Goal: Book appointment/travel/reservation

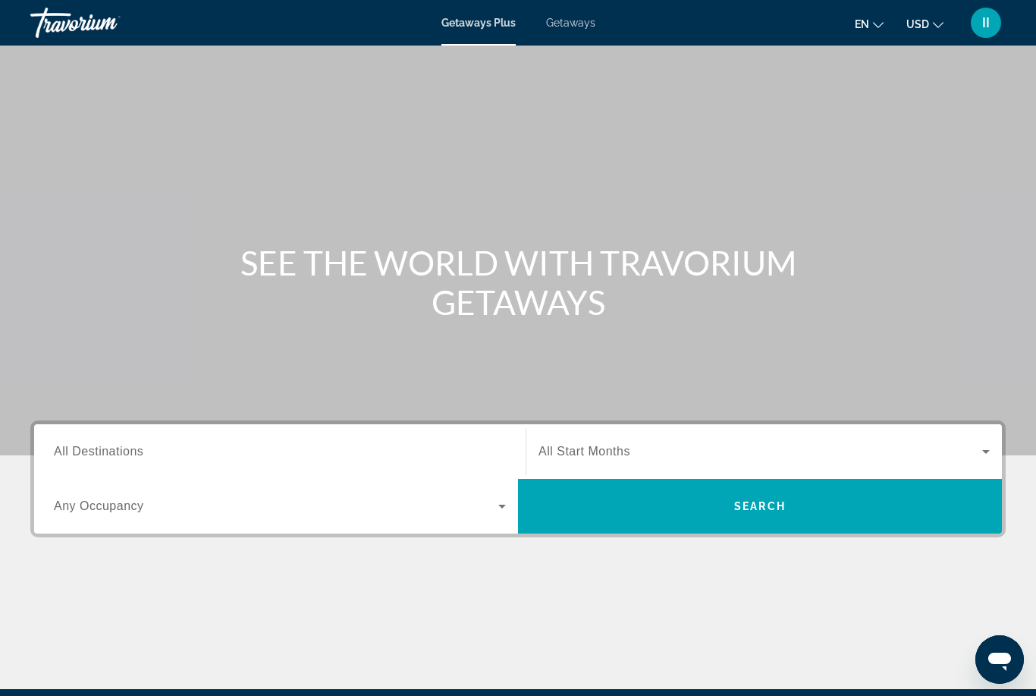
click at [573, 25] on span "Getaways" at bounding box center [570, 23] width 49 height 12
click at [124, 451] on span "All Destinations" at bounding box center [99, 451] width 90 height 13
click at [124, 451] on input "Destination All Destinations" at bounding box center [280, 452] width 452 height 18
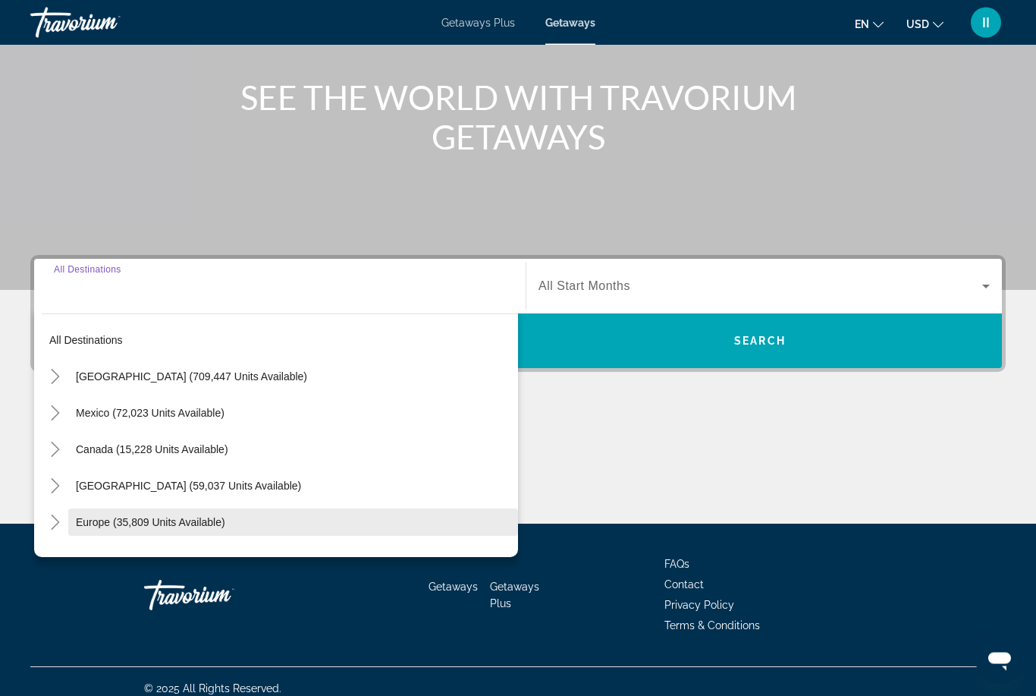
scroll to position [179, 0]
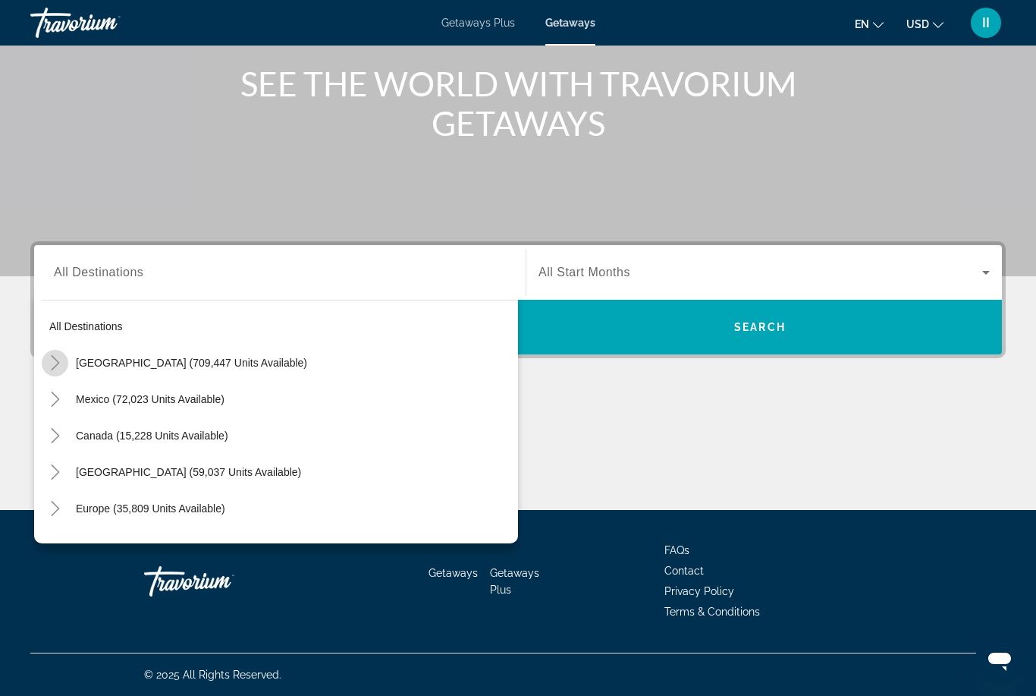
click at [59, 369] on icon "Toggle United States (709,447 units available)" at bounding box center [55, 362] width 15 height 15
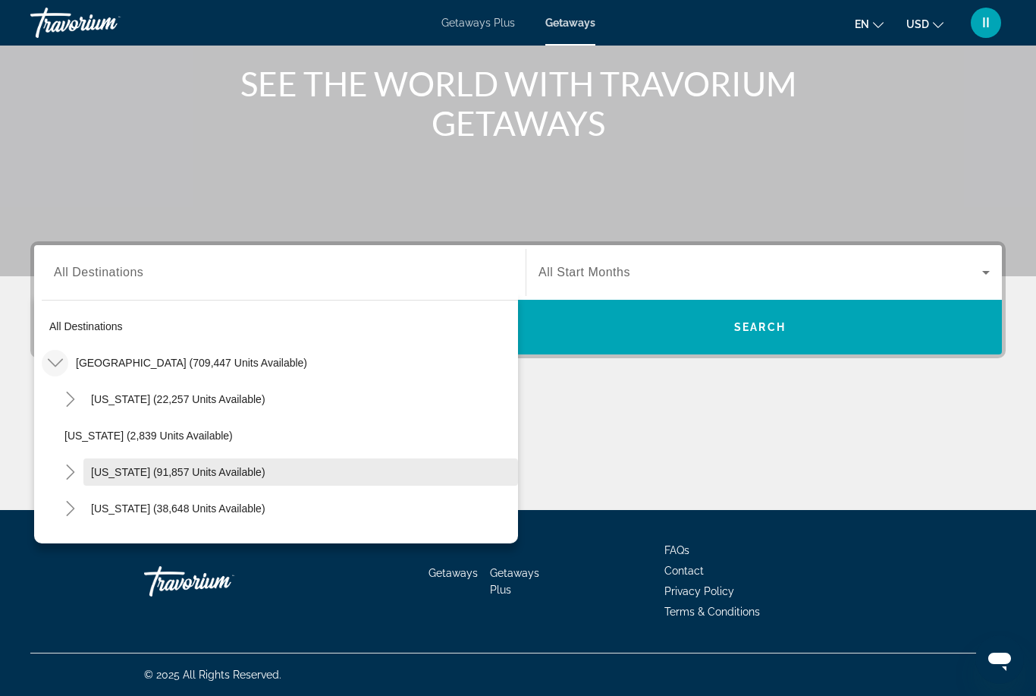
scroll to position [93, 0]
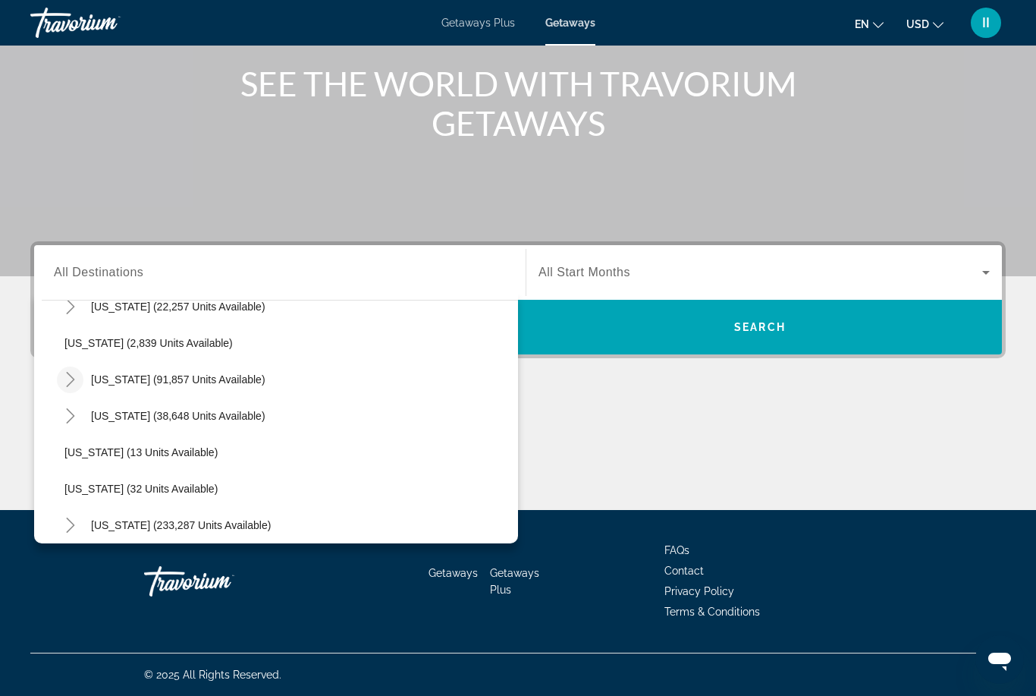
click at [71, 382] on icon "Toggle California (91,857 units available)" at bounding box center [70, 379] width 8 height 15
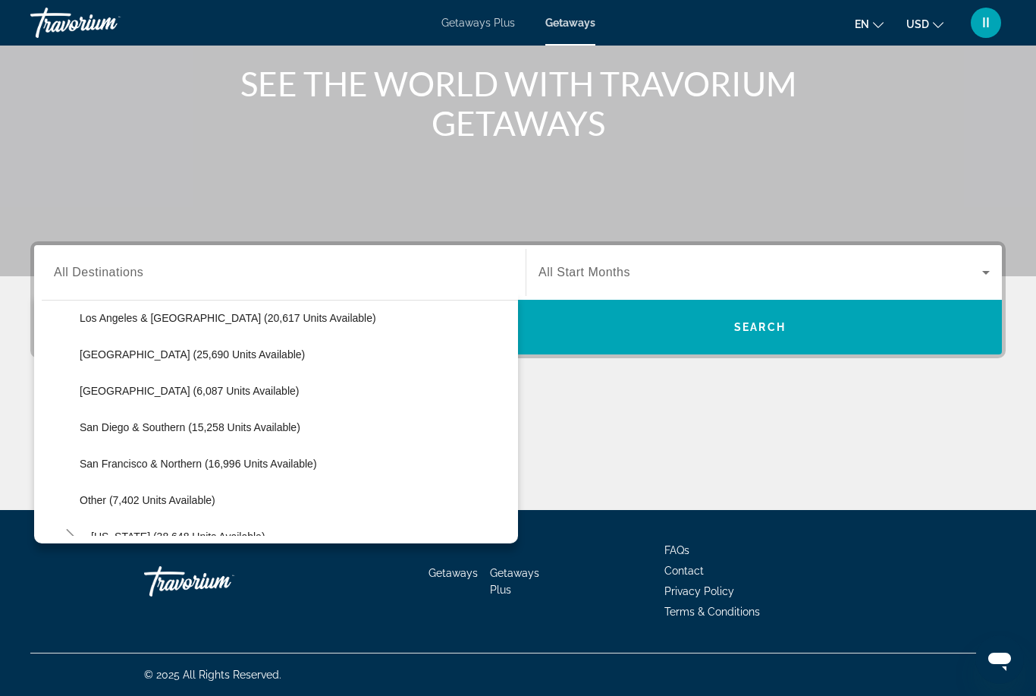
scroll to position [196, 0]
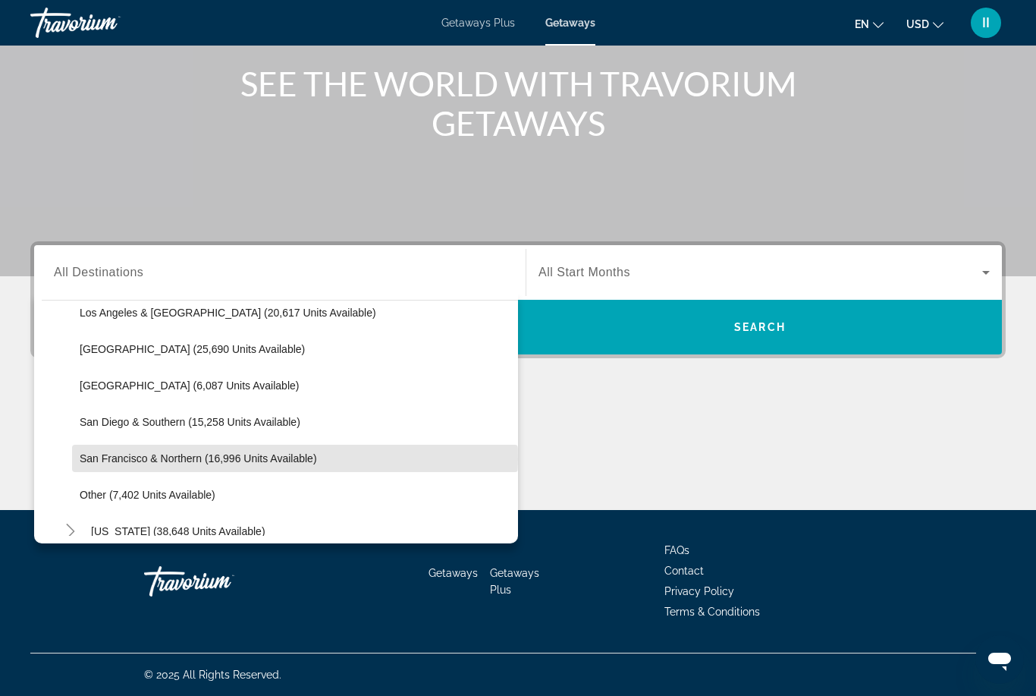
click at [114, 459] on span "San Francisco & Northern (16,996 units available)" at bounding box center [198, 458] width 237 height 12
type input "**********"
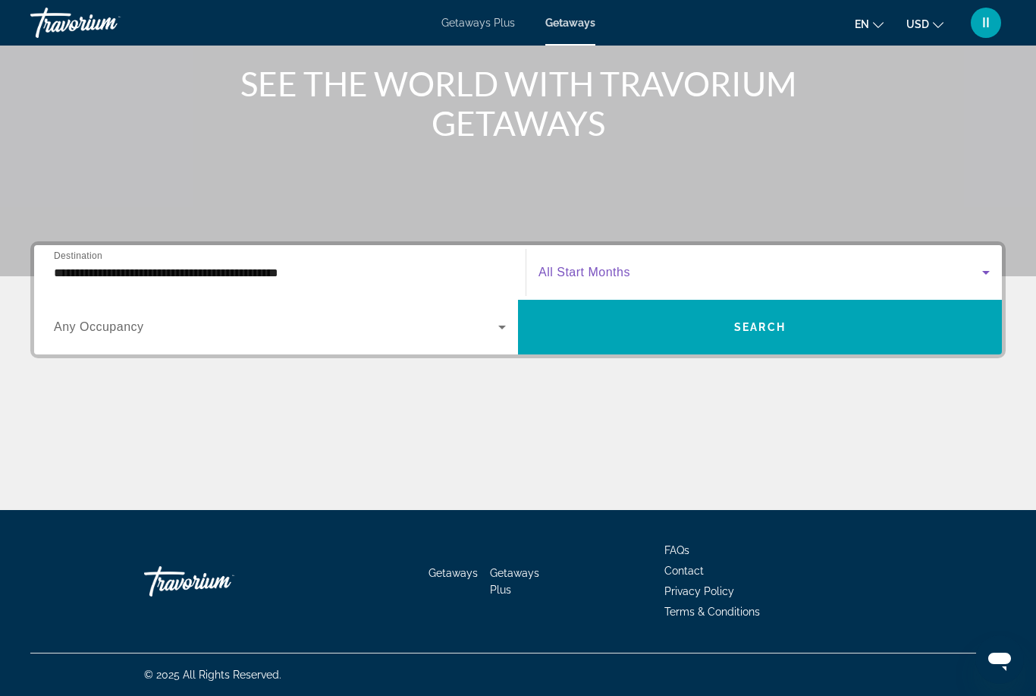
click at [681, 266] on span "Search widget" at bounding box center [761, 272] width 444 height 18
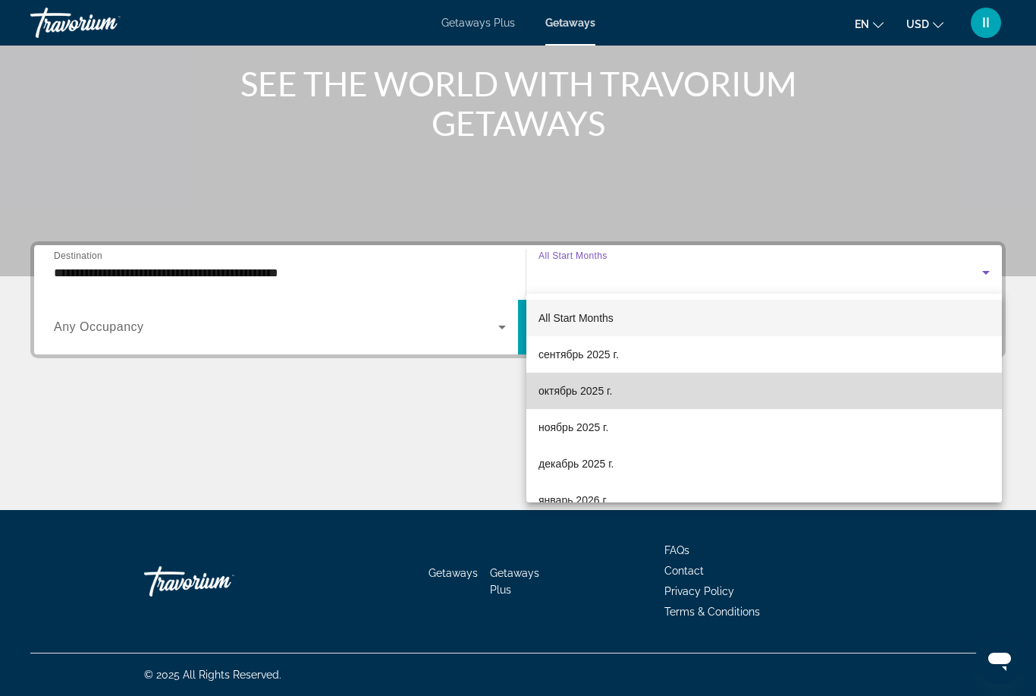
click at [589, 395] on span "октябрь 2025 г." at bounding box center [576, 391] width 74 height 18
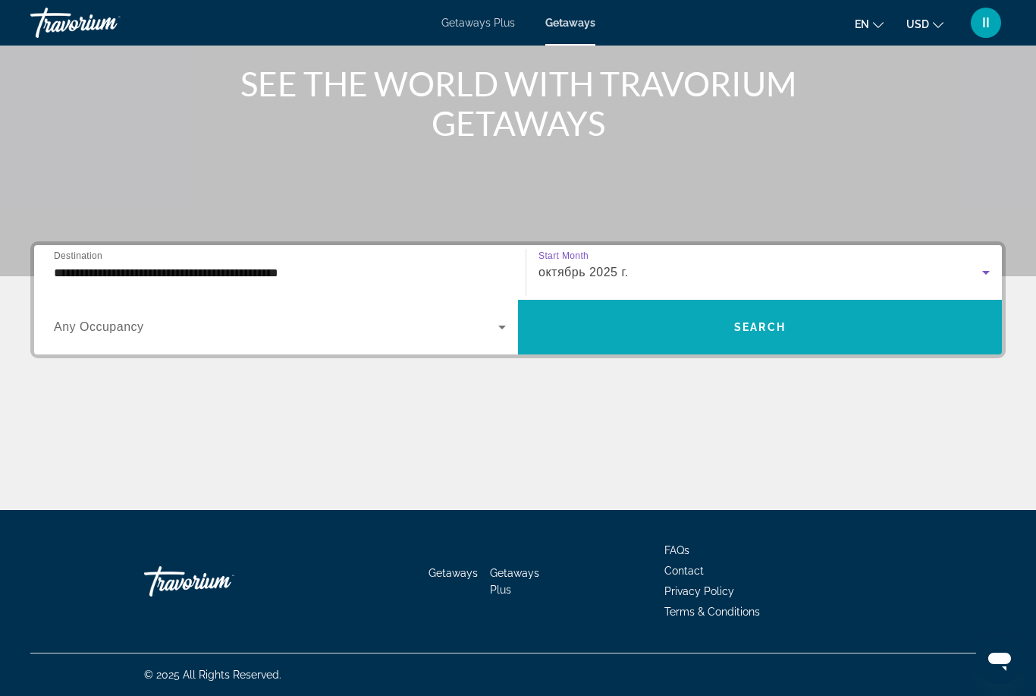
click at [730, 335] on span "Search widget" at bounding box center [760, 327] width 484 height 36
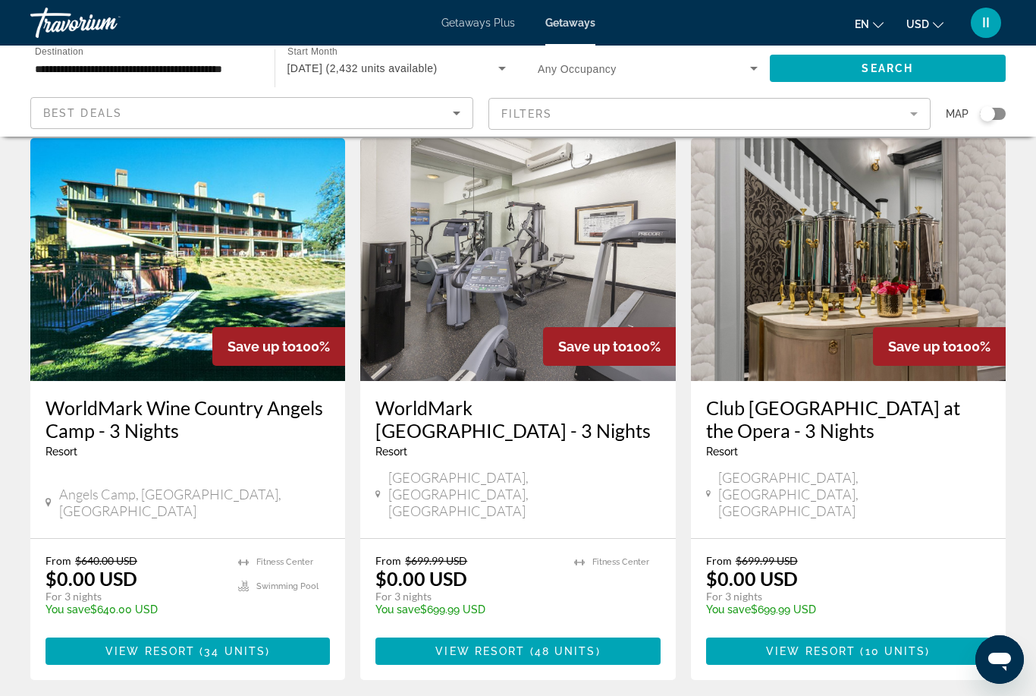
scroll to position [1145, 0]
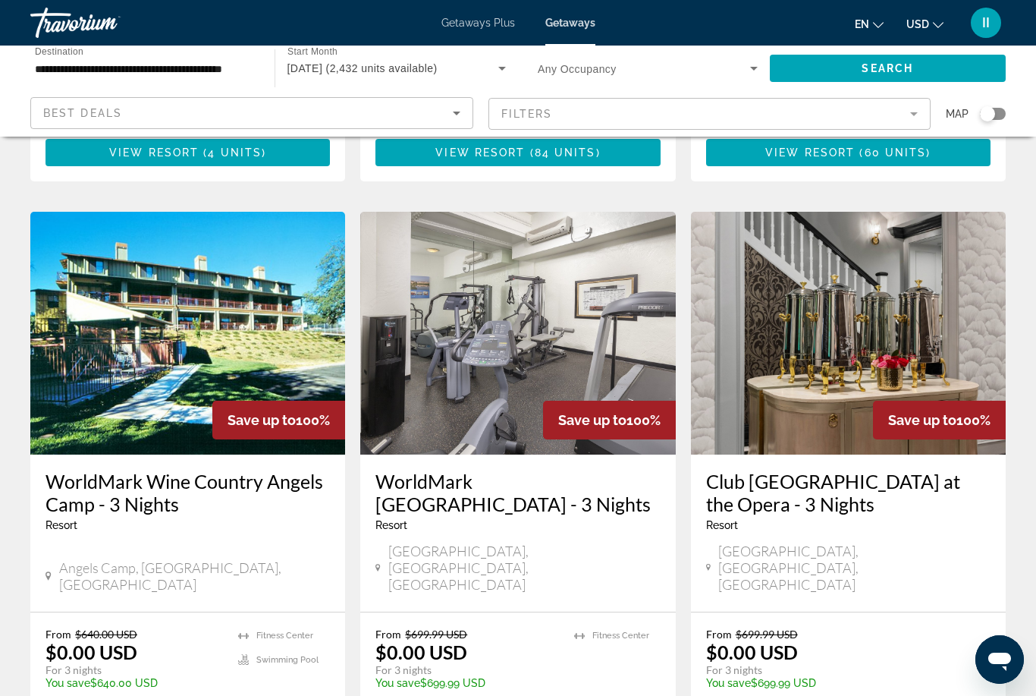
click at [548, 112] on mat-form-field "Filters" at bounding box center [710, 114] width 443 height 32
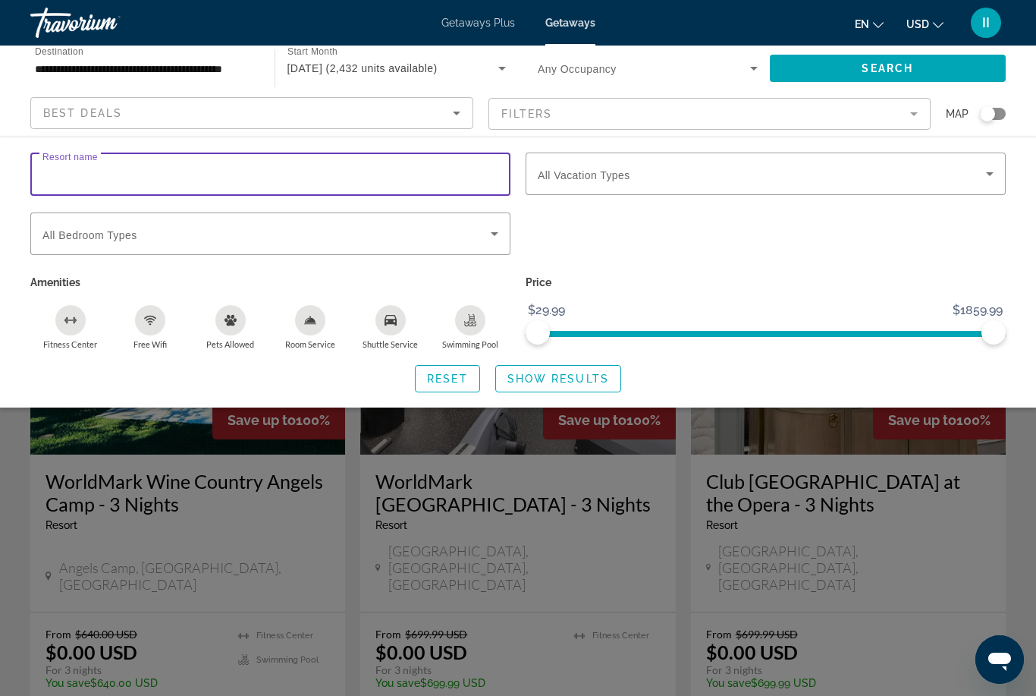
click at [183, 180] on input "Resort name" at bounding box center [270, 174] width 456 height 18
type input "*****"
click at [523, 373] on span "Show Results" at bounding box center [559, 378] width 102 height 12
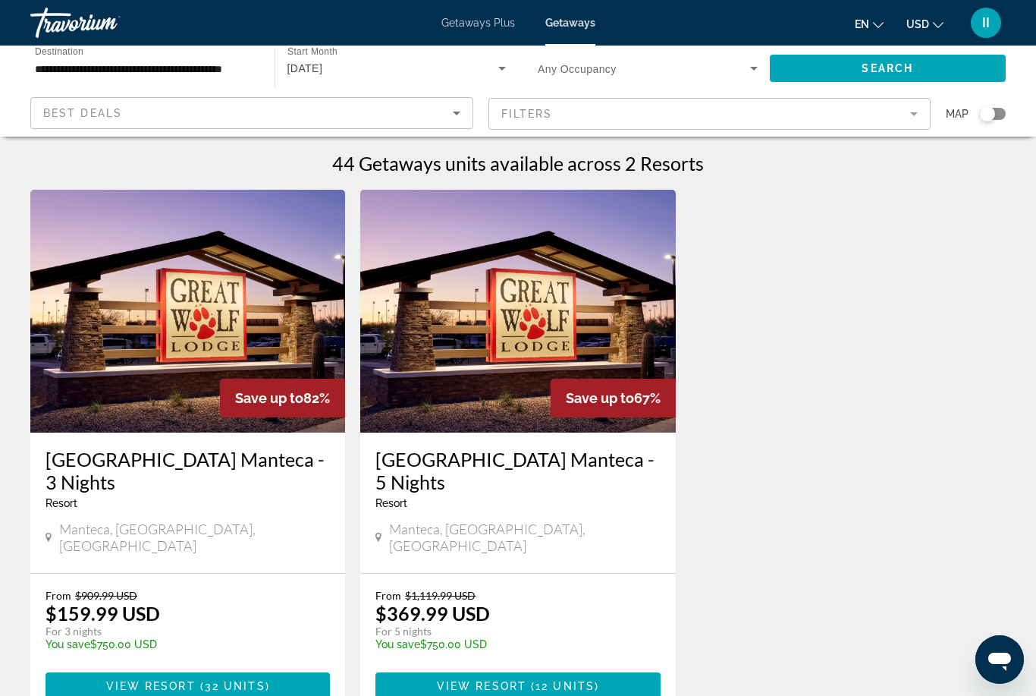
click at [215, 331] on img "Main content" at bounding box center [187, 311] width 315 height 243
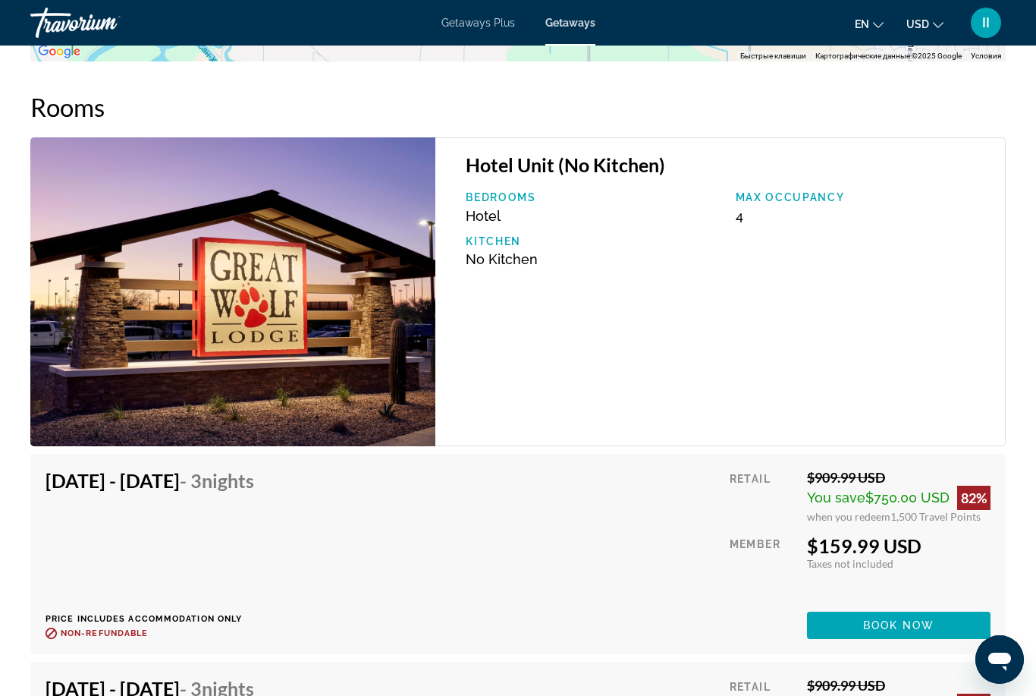
scroll to position [2406, 0]
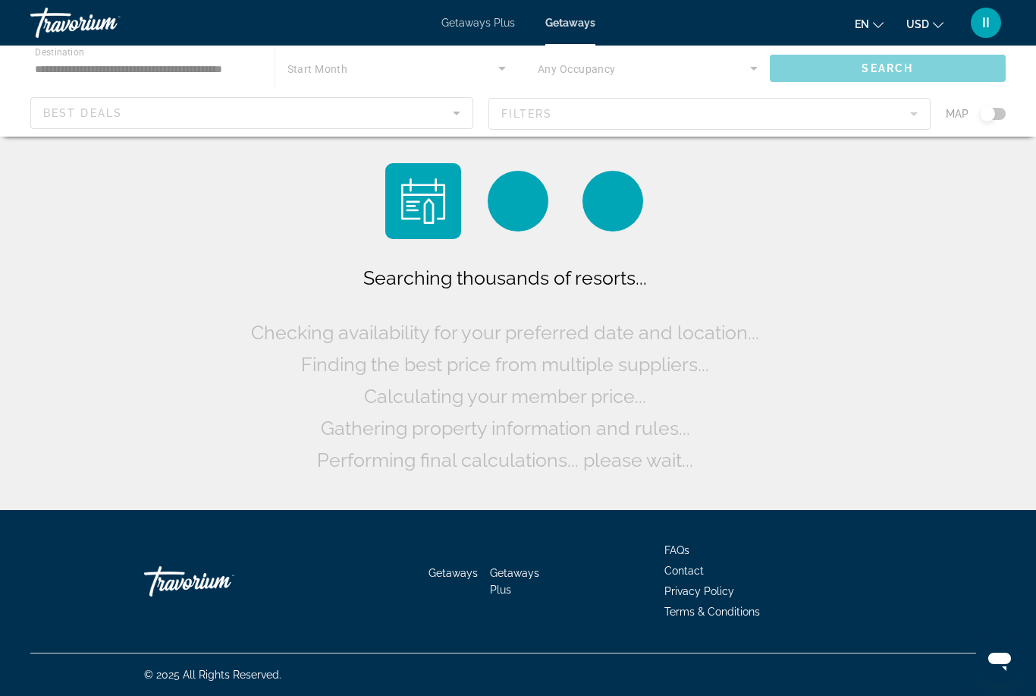
scroll to position [49, 0]
